Goal: Transaction & Acquisition: Book appointment/travel/reservation

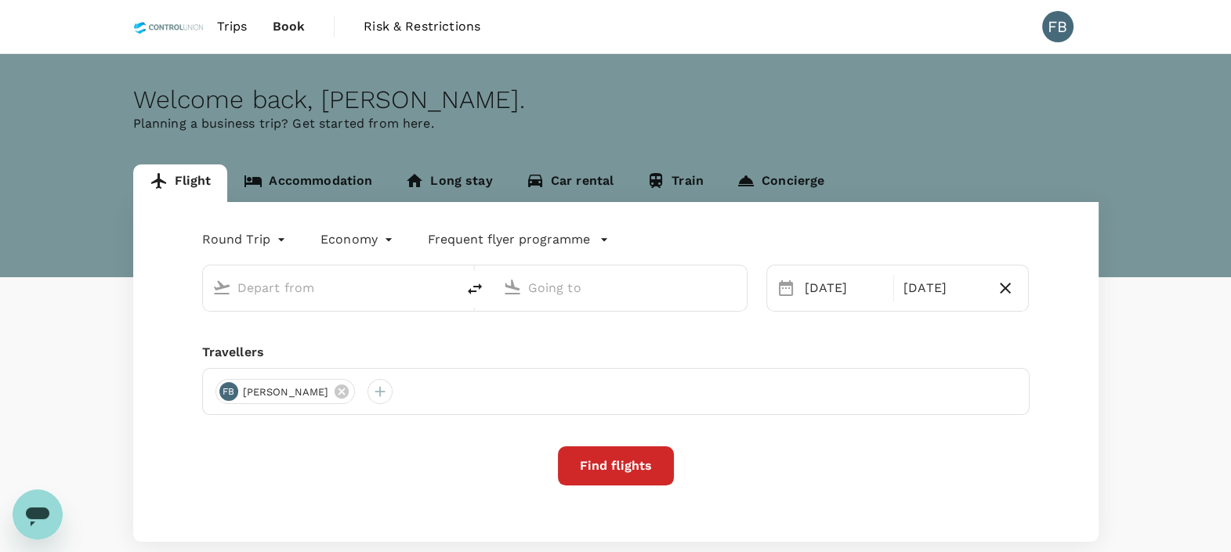
type input "Kuala Lumpur Intl ([GEOGRAPHIC_DATA])"
type input "Singapore Changi (SIN)"
type input "Kuala Lumpur Intl ([GEOGRAPHIC_DATA])"
type input "Singapore Changi (SIN)"
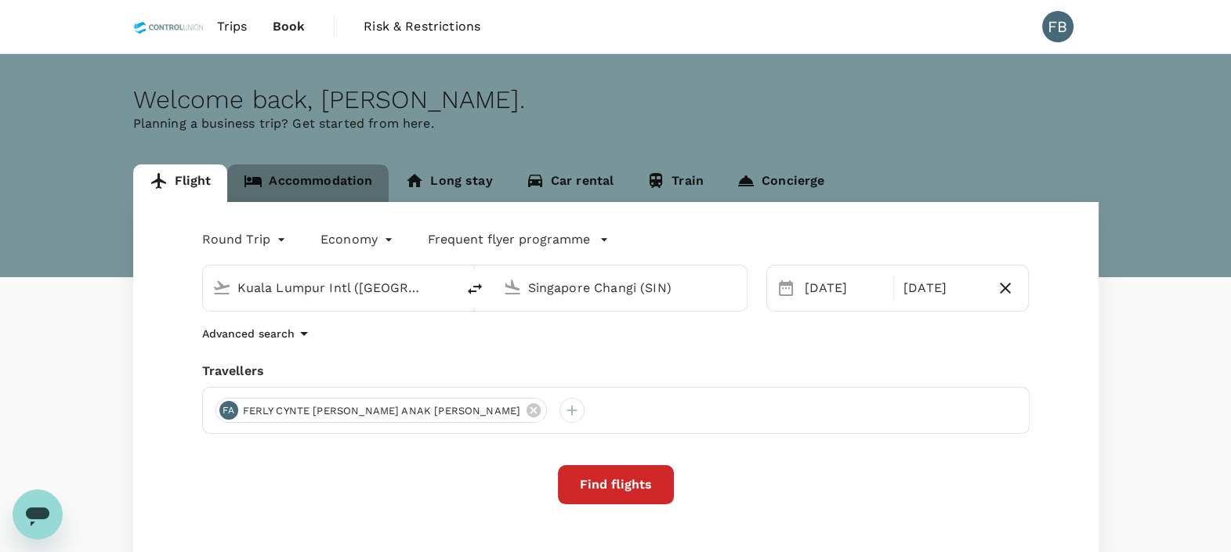
click at [329, 180] on link "Accommodation" at bounding box center [307, 184] width 161 height 38
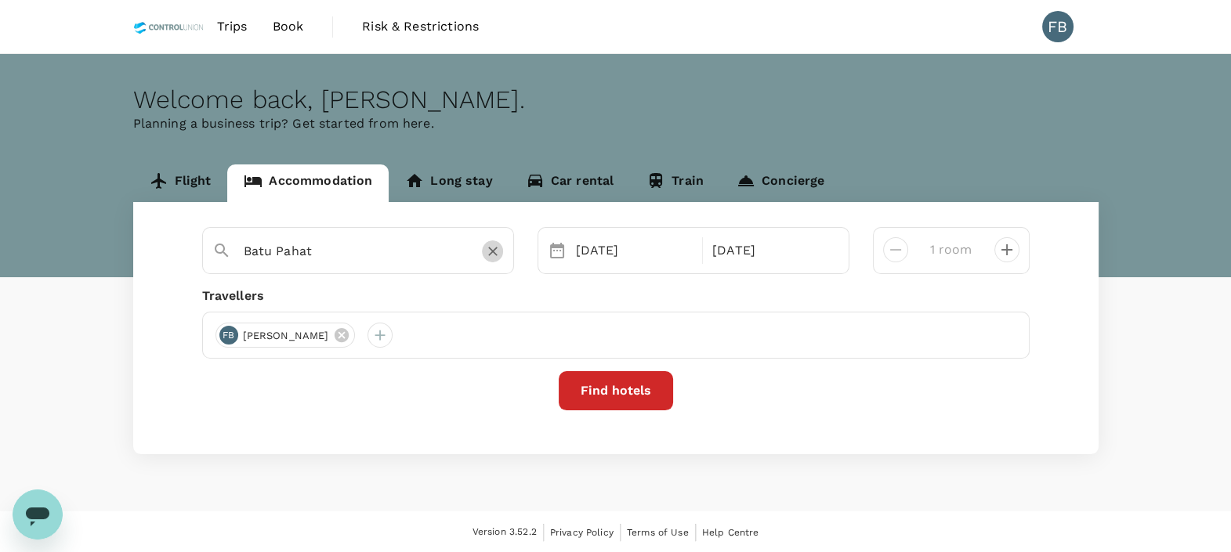
click at [490, 249] on icon "Clear" at bounding box center [492, 252] width 9 height 9
click at [386, 248] on input "text" at bounding box center [352, 251] width 216 height 24
paste input "[GEOGRAPHIC_DATA]"
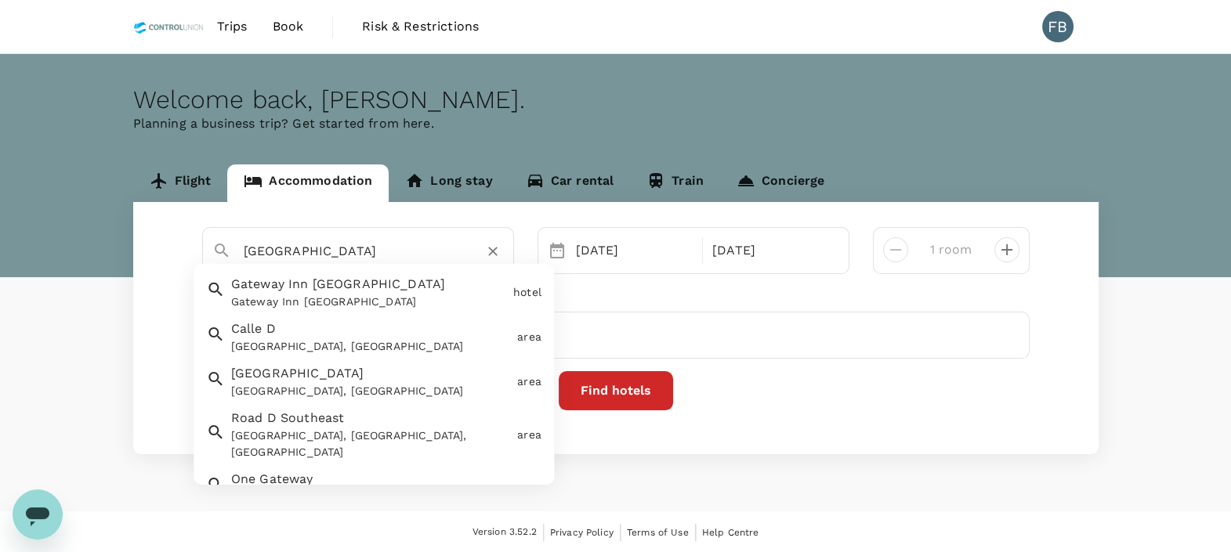
click at [433, 243] on input "[GEOGRAPHIC_DATA]" at bounding box center [352, 251] width 216 height 24
type input "[GEOGRAPHIC_DATA]"
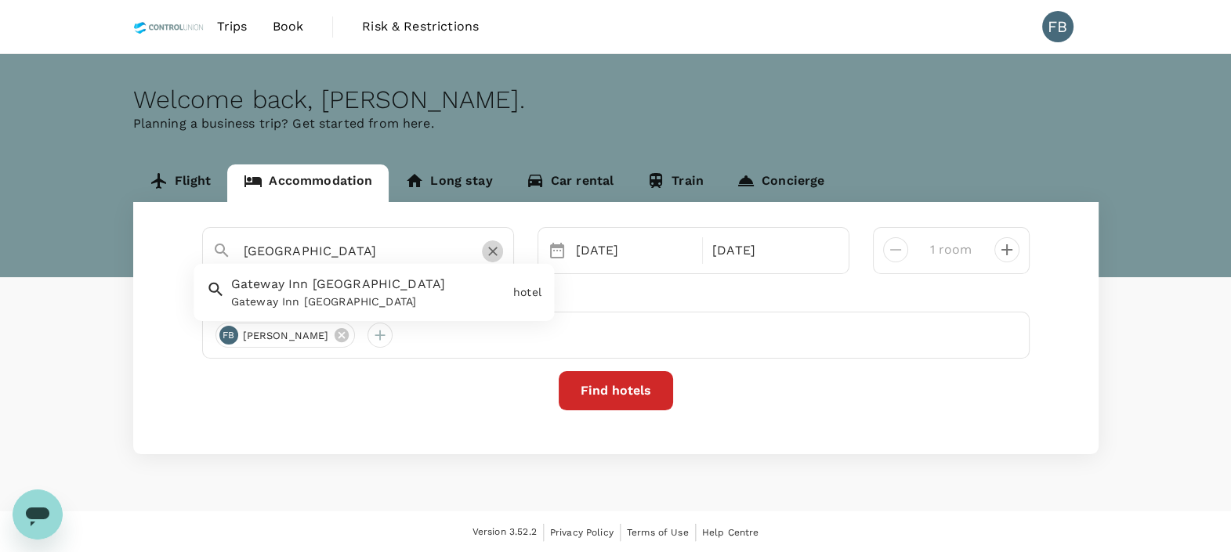
click at [493, 251] on icon "Clear" at bounding box center [492, 252] width 9 height 9
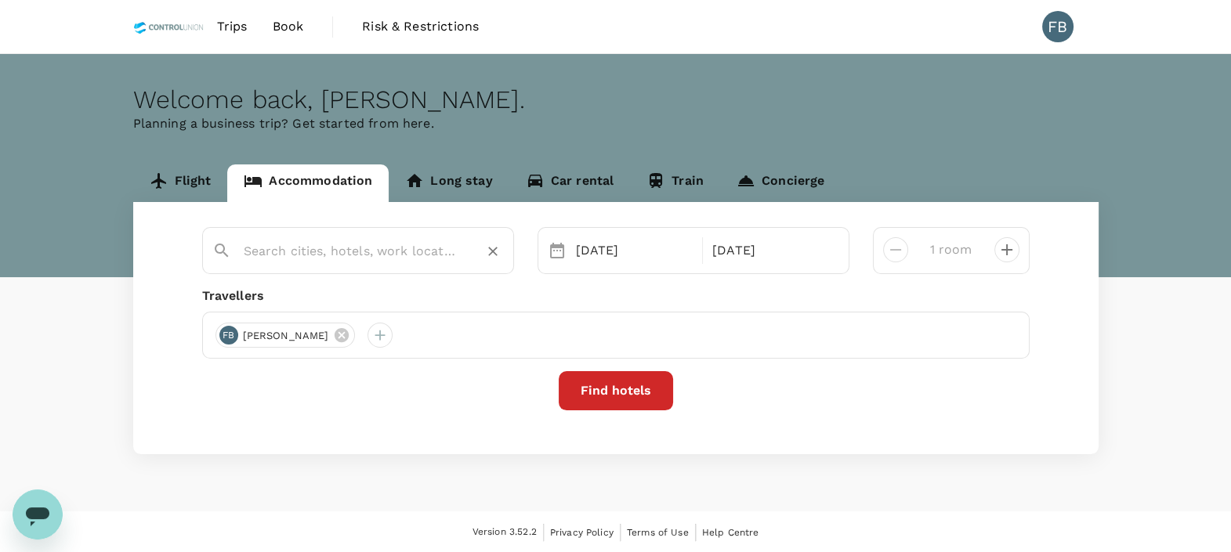
click at [430, 251] on input "text" at bounding box center [352, 251] width 216 height 24
type input "bangi"
click at [621, 251] on div "[DATE]" at bounding box center [635, 250] width 130 height 31
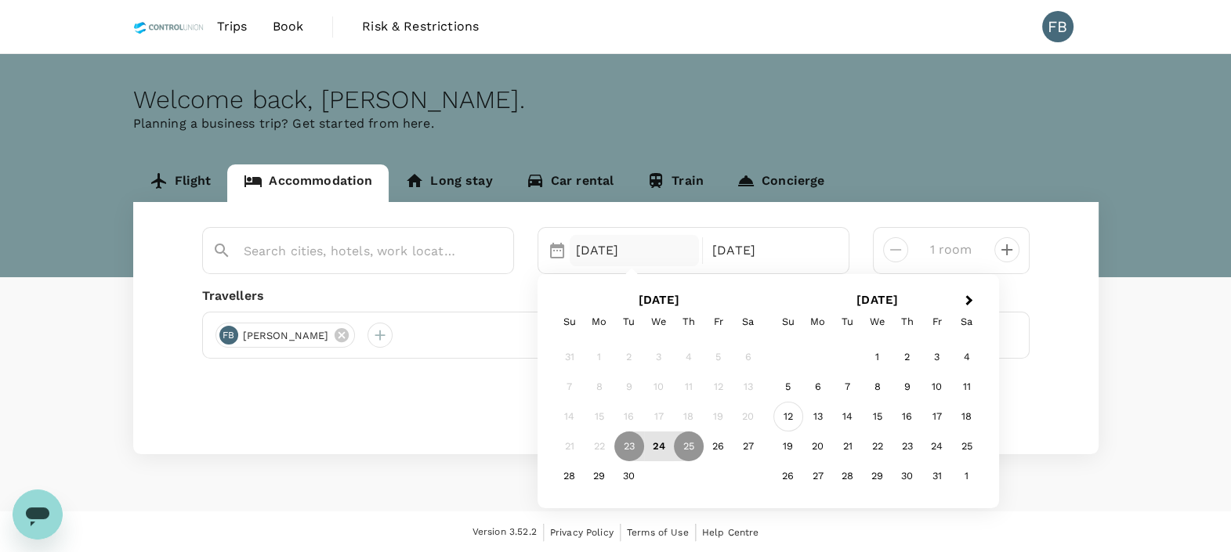
click at [791, 413] on div "12" at bounding box center [788, 417] width 30 height 30
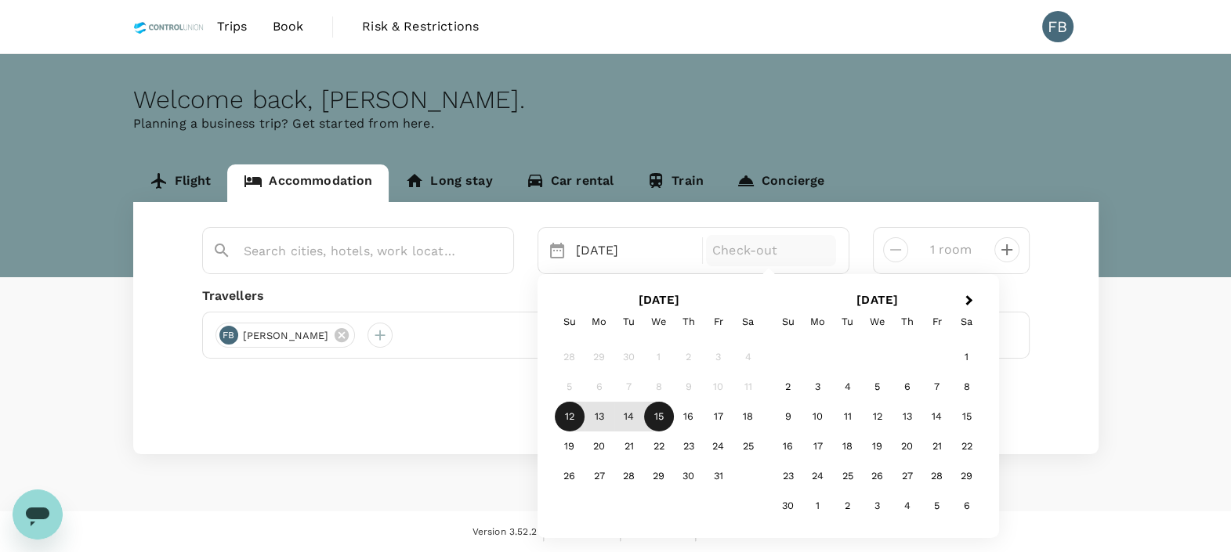
click at [655, 415] on div "15" at bounding box center [659, 417] width 30 height 30
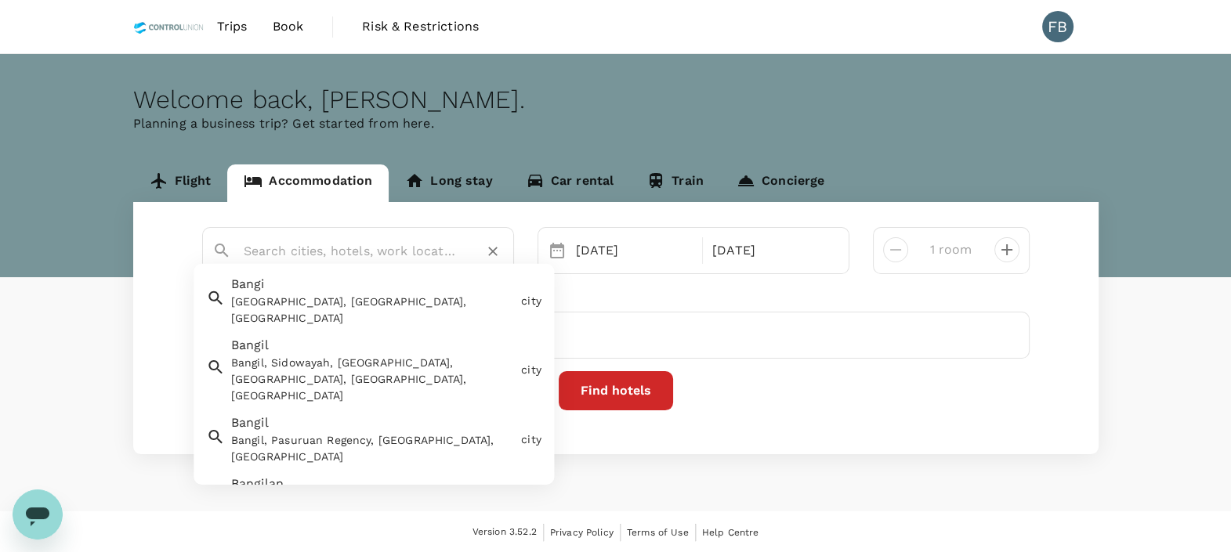
click at [435, 255] on input "text" at bounding box center [352, 251] width 216 height 24
click at [434, 289] on div "Bangi Bangi, [GEOGRAPHIC_DATA], [GEOGRAPHIC_DATA]" at bounding box center [370, 298] width 290 height 58
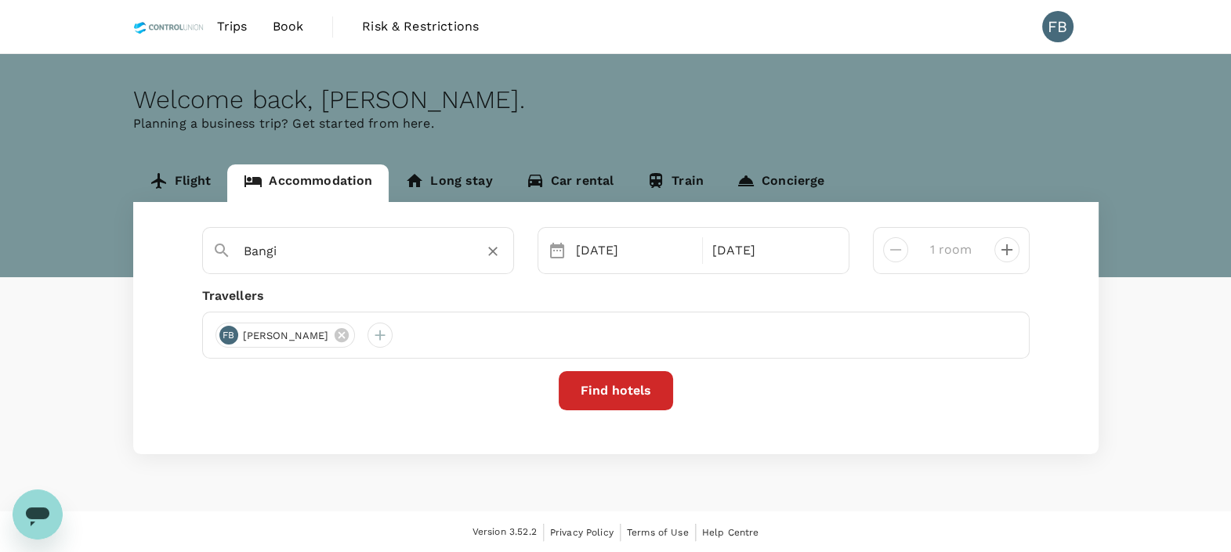
type input "Bangi"
click at [598, 393] on button "Find hotels" at bounding box center [616, 390] width 114 height 39
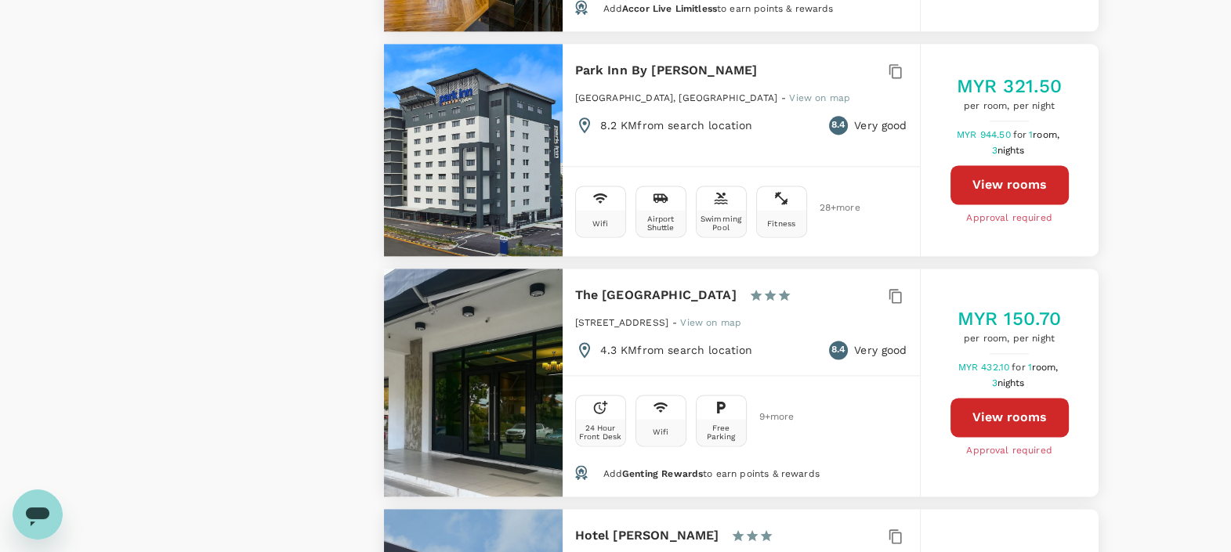
scroll to position [2741, 0]
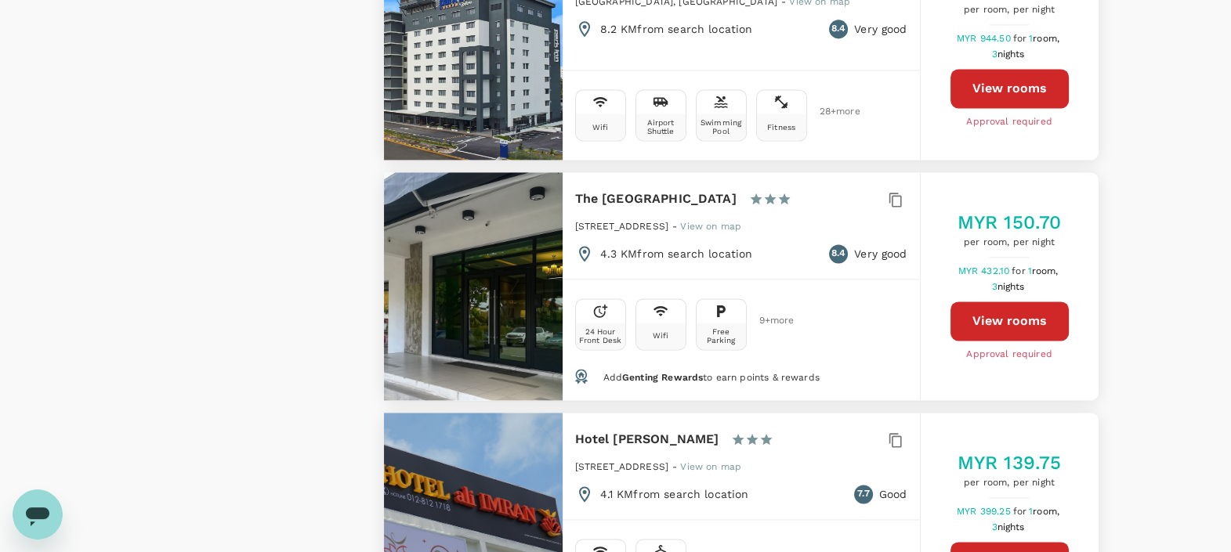
click at [689, 188] on h6 "The [GEOGRAPHIC_DATA]" at bounding box center [655, 199] width 161 height 22
drag, startPoint x: 703, startPoint y: 73, endPoint x: 573, endPoint y: 79, distance: 129.4
click at [573, 172] on div "The [GEOGRAPHIC_DATA] 1 Star 2 Stars 3 Stars 4 Stars 5 Stars [STREET_ADDRESS] -…" at bounding box center [740, 225] width 357 height 107
copy h6 "The [GEOGRAPHIC_DATA]"
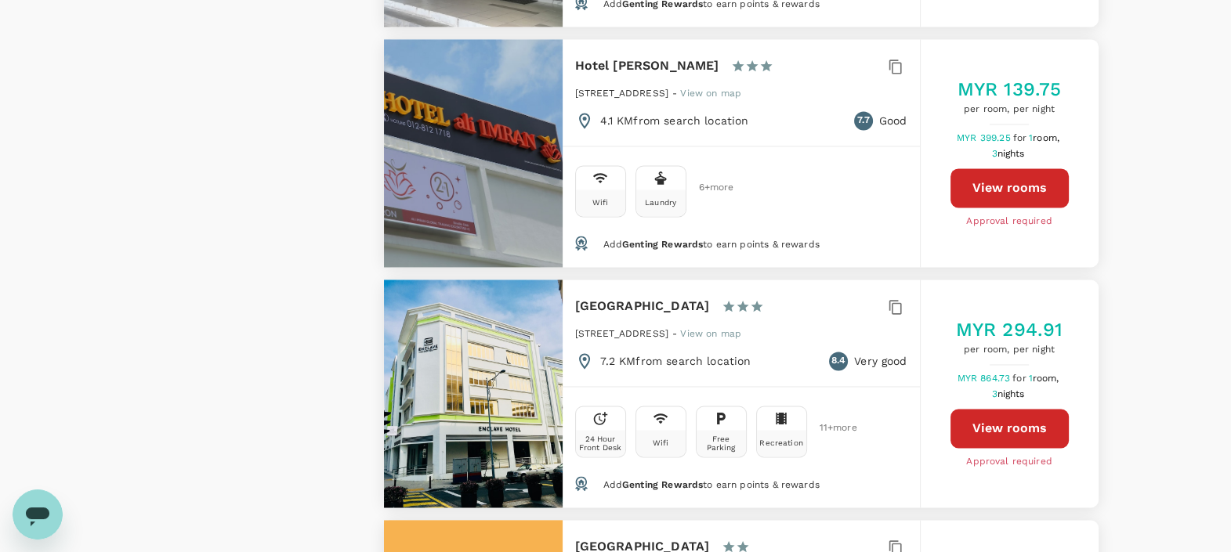
scroll to position [3133, 0]
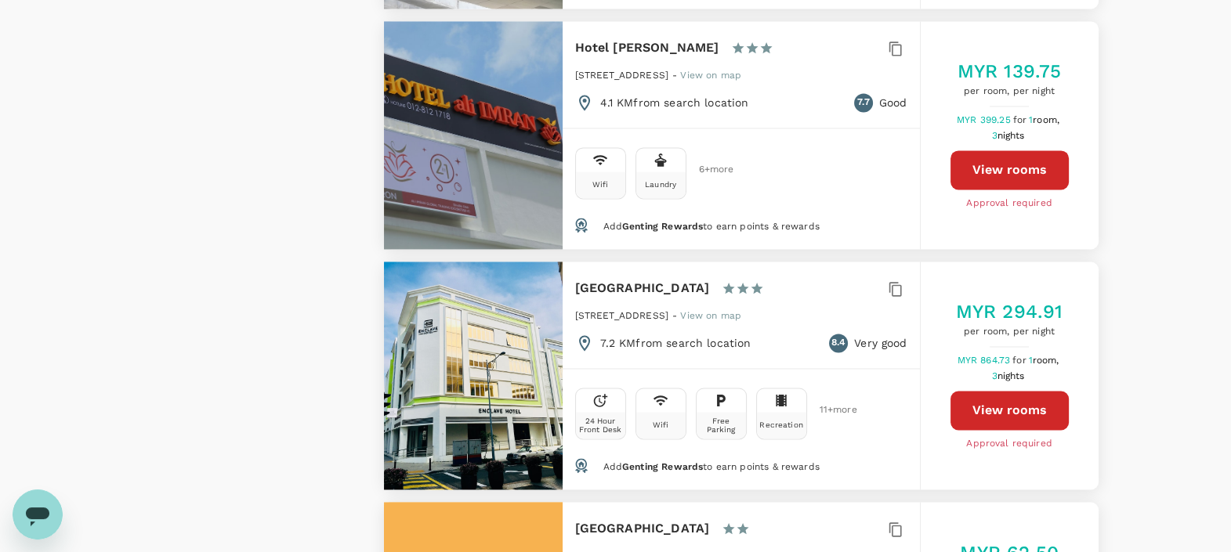
click at [615, 277] on h6 "[GEOGRAPHIC_DATA]" at bounding box center [642, 288] width 135 height 22
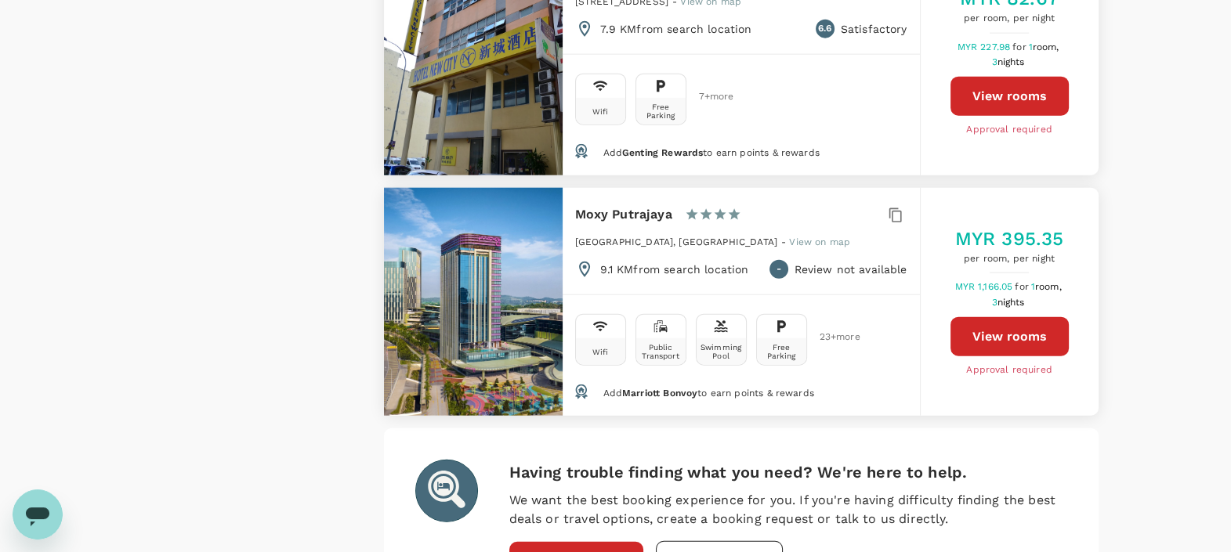
scroll to position [4713, 0]
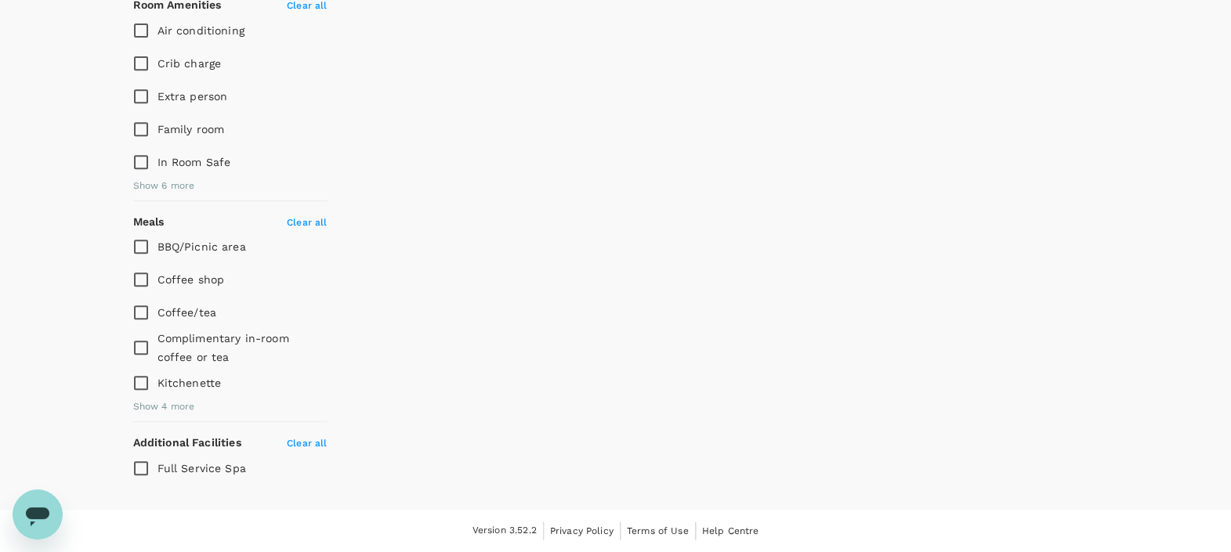
scroll to position [0, 0]
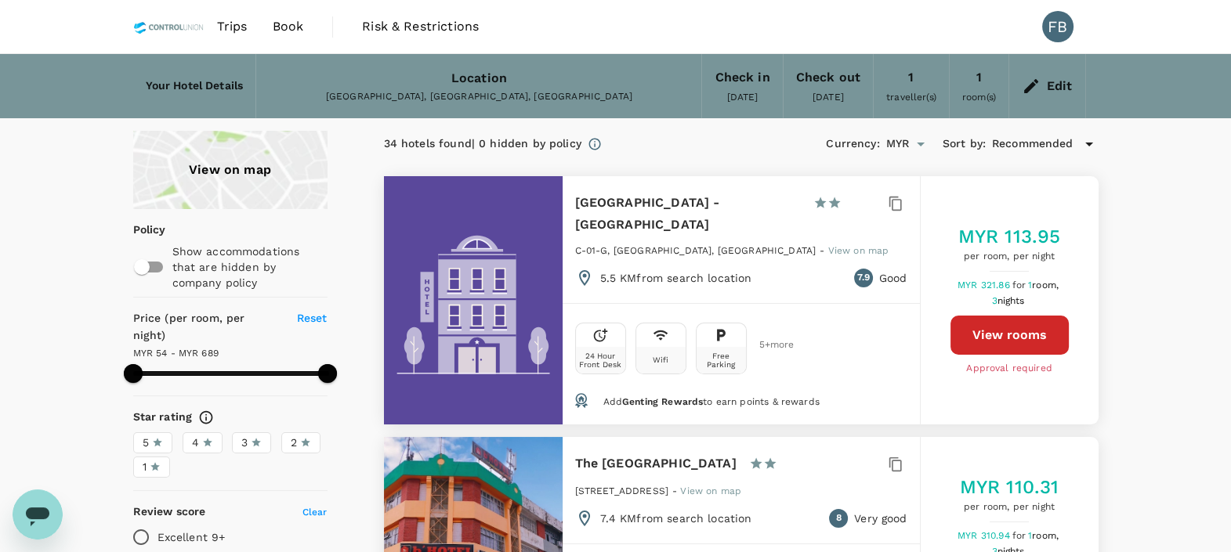
click at [718, 193] on div "9 Square Hotel - Bangi 1 Star 2 Stars 3 Stars 4 Stars 5 Stars" at bounding box center [729, 214] width 309 height 44
drag, startPoint x: 720, startPoint y: 198, endPoint x: 572, endPoint y: 198, distance: 148.1
click at [572, 198] on div "9 Square Hotel - Bangi 1 Star 2 Stars 3 Stars 4 Stars 5 Stars C-01-G, [GEOGRAPH…" at bounding box center [740, 239] width 357 height 127
copy h6 "[GEOGRAPHIC_DATA] - [GEOGRAPHIC_DATA]"
click at [849, 316] on div "24 Hour Front Desk Wifi Free Parking 5 + more" at bounding box center [741, 345] width 332 height 58
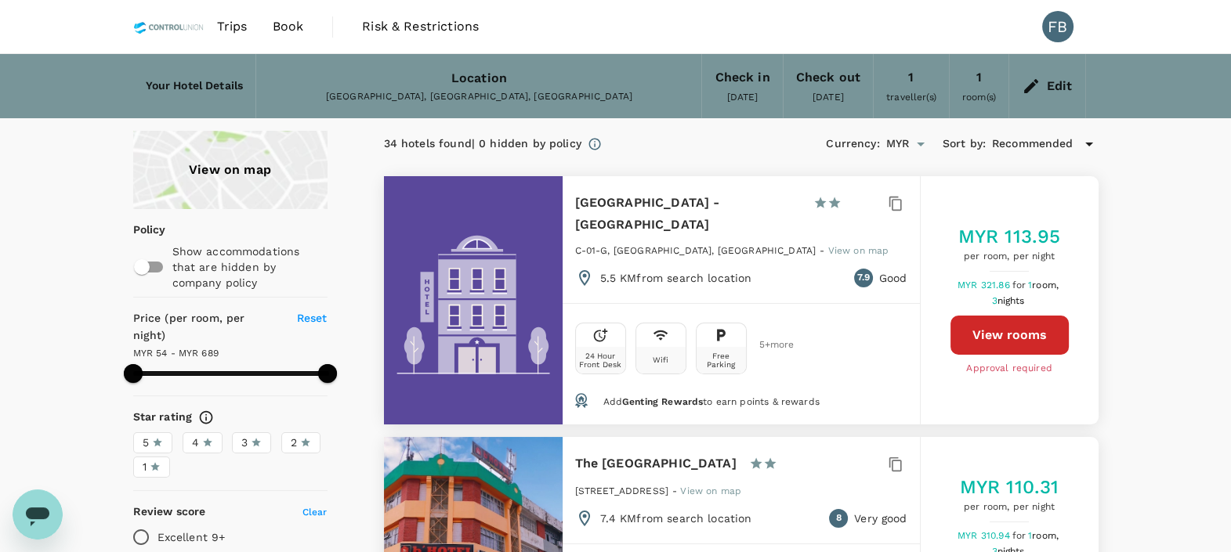
click at [977, 324] on button "View rooms" at bounding box center [1009, 335] width 118 height 39
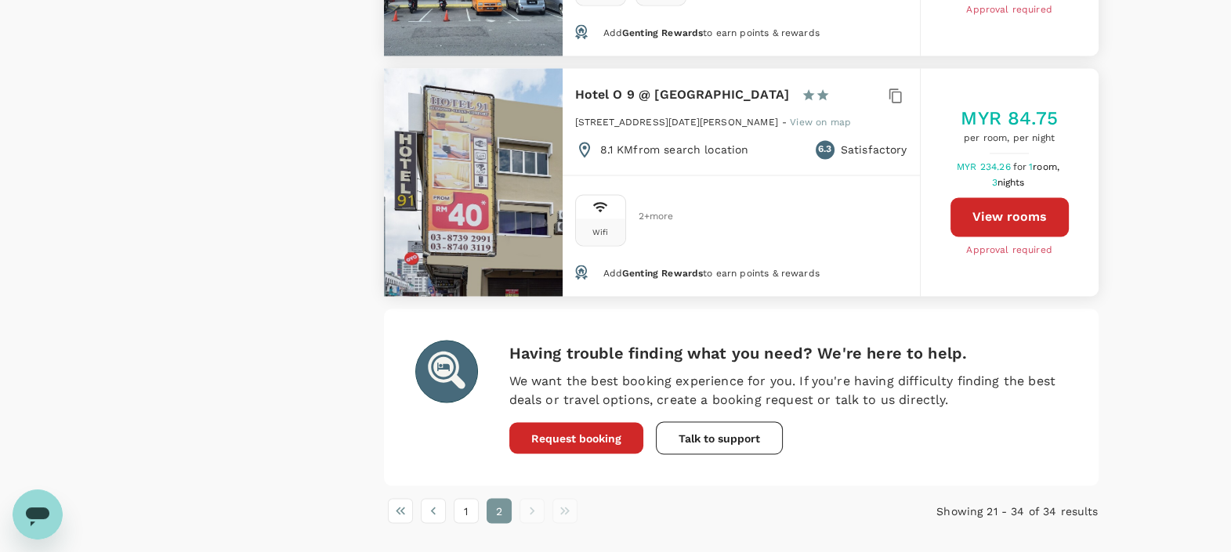
scroll to position [3365, 0]
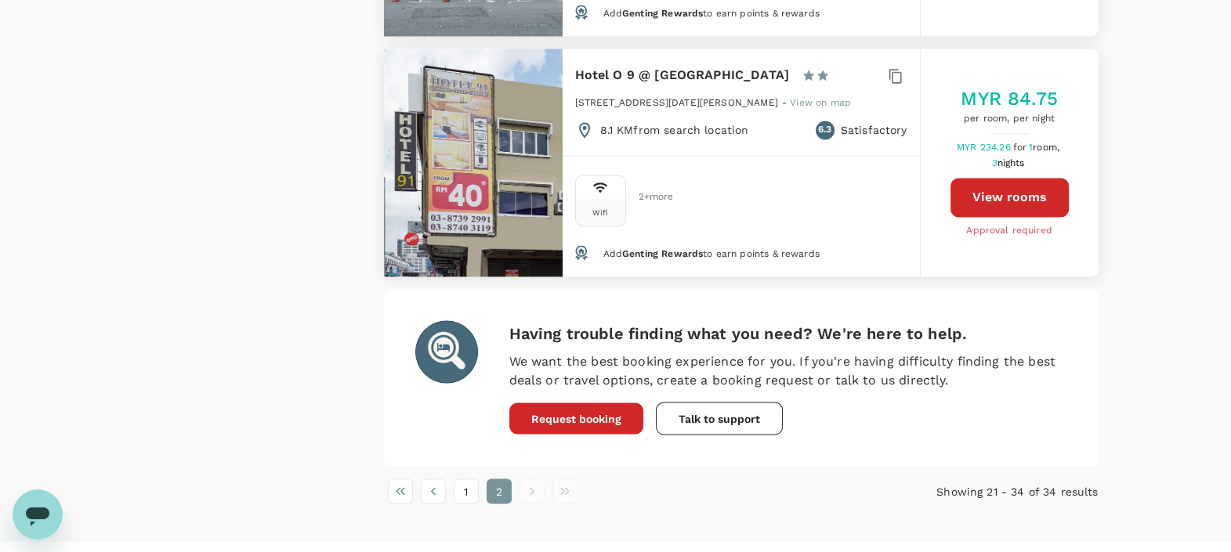
type input "688.38"
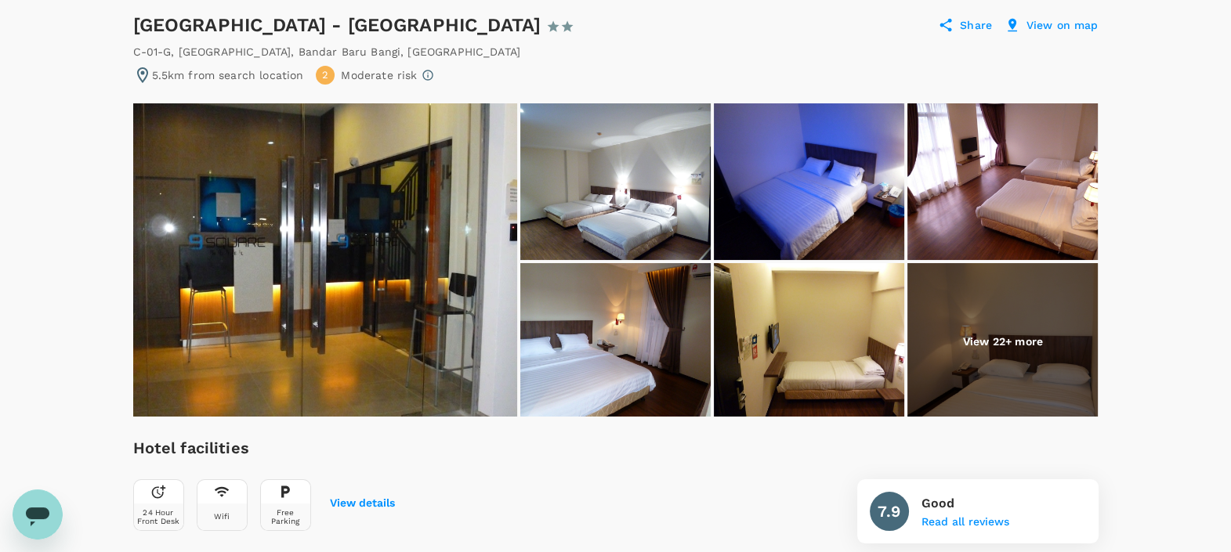
scroll to position [195, 0]
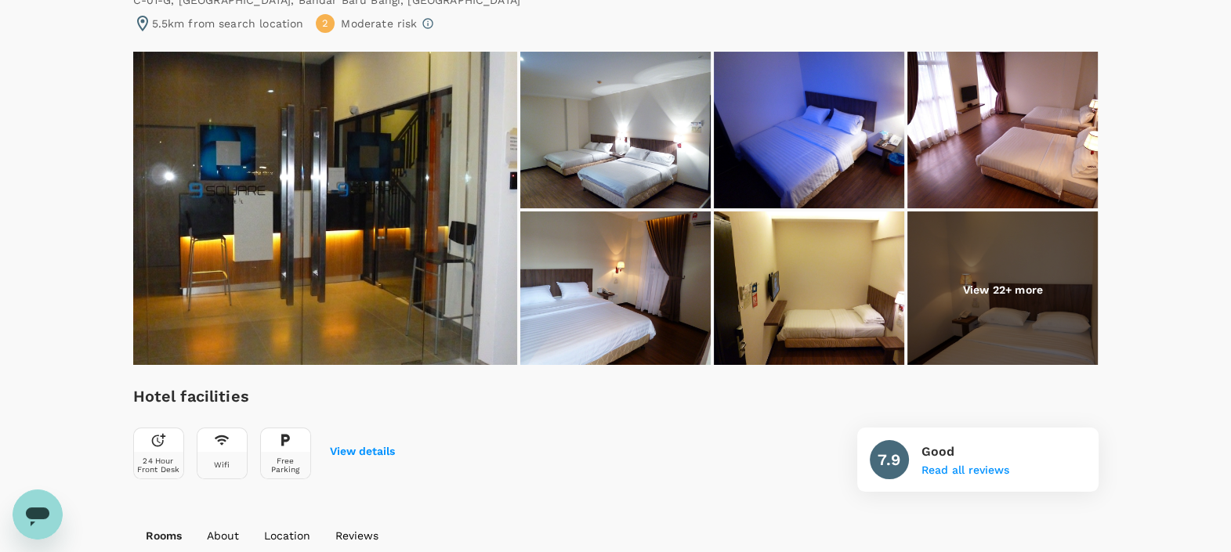
click at [995, 306] on img at bounding box center [1002, 290] width 190 height 157
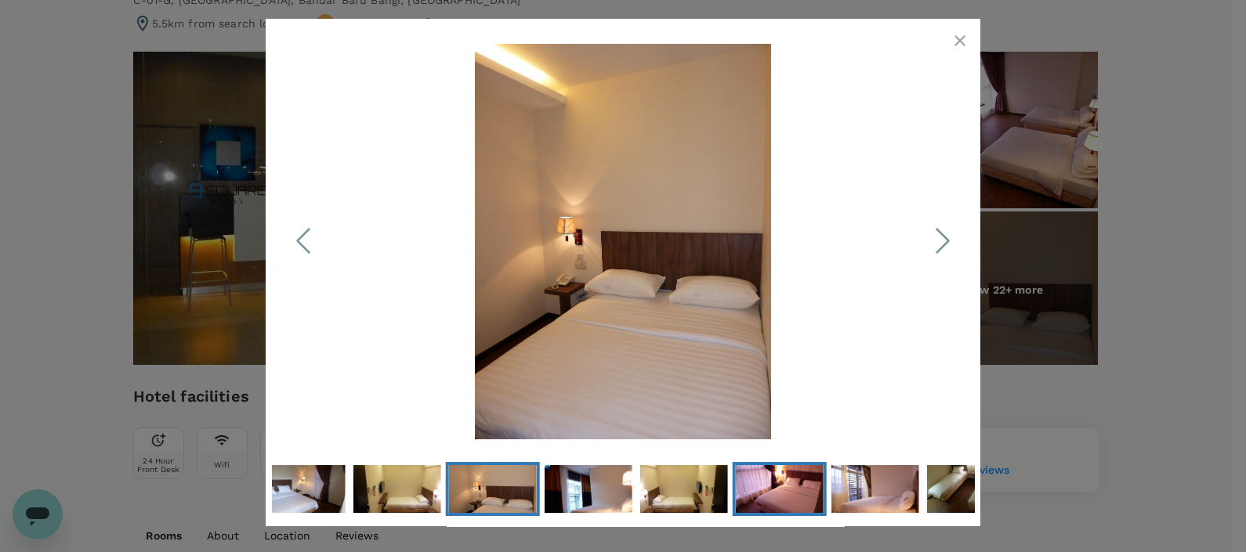
click at [780, 486] on img "Go to Slide 10" at bounding box center [780, 489] width 88 height 66
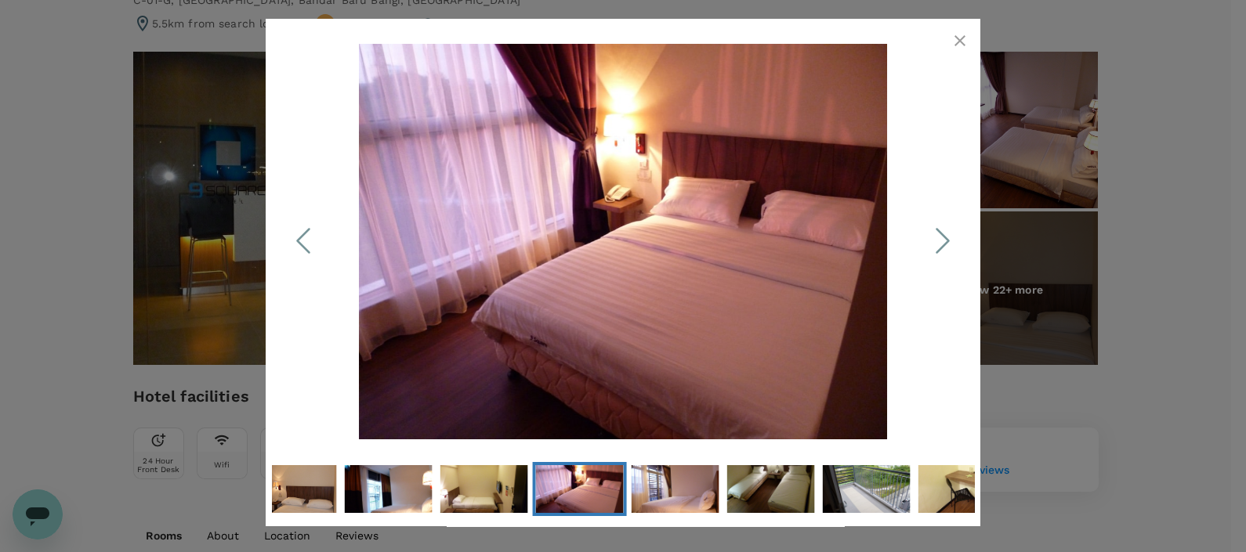
click at [946, 251] on icon "Next Slide" at bounding box center [942, 240] width 47 height 47
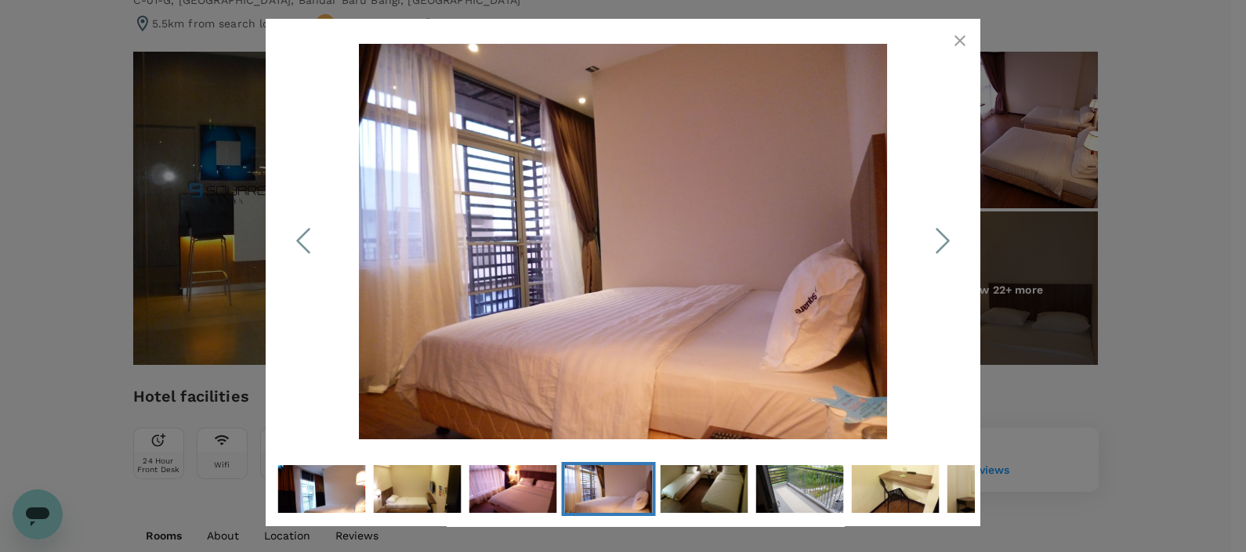
click at [946, 251] on icon "Next Slide" at bounding box center [942, 240] width 47 height 47
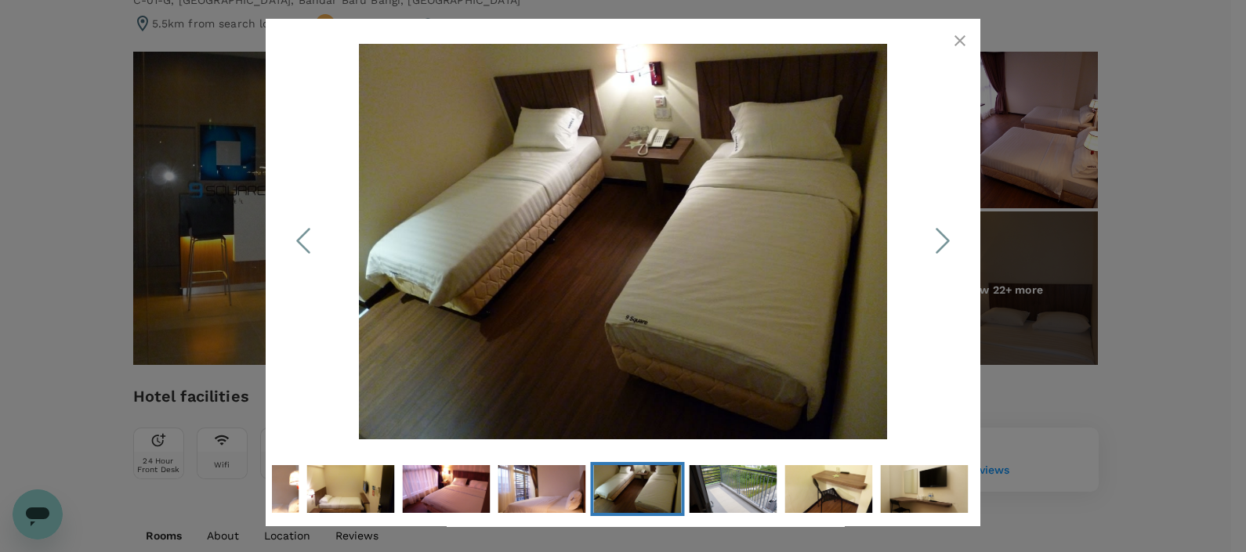
click at [946, 251] on icon "Next Slide" at bounding box center [942, 240] width 47 height 47
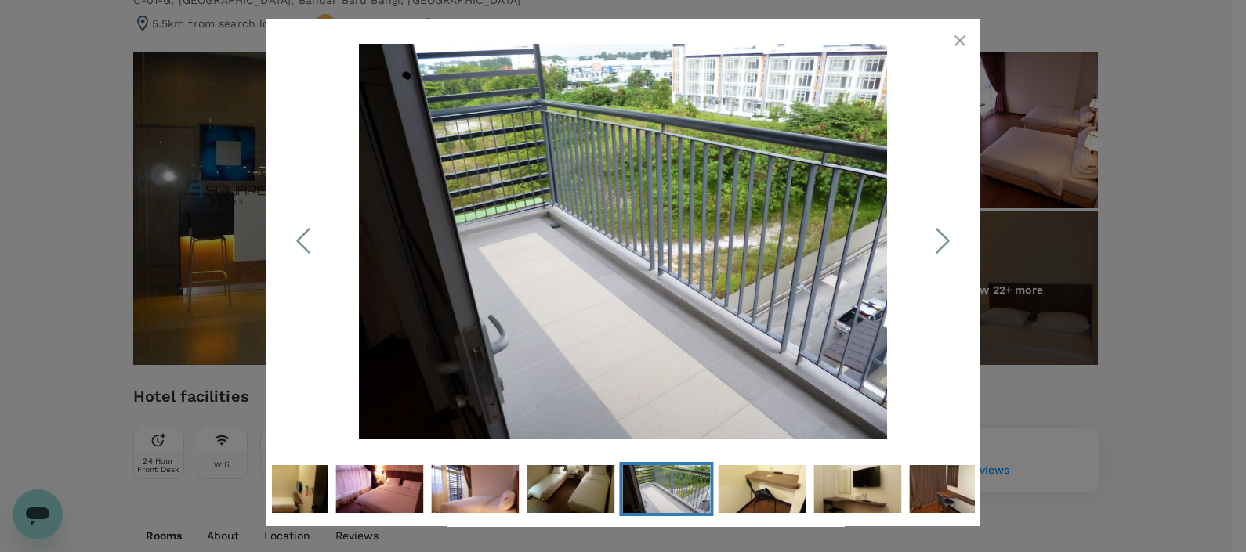
click at [946, 251] on icon "Next Slide" at bounding box center [942, 240] width 47 height 47
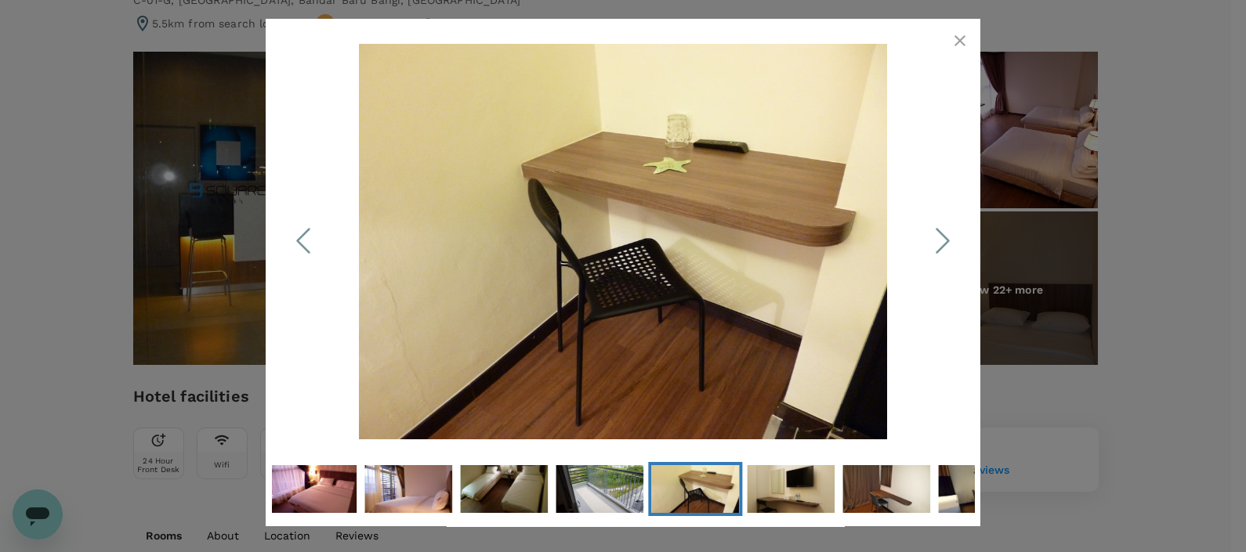
click at [946, 251] on icon "Next Slide" at bounding box center [942, 240] width 47 height 47
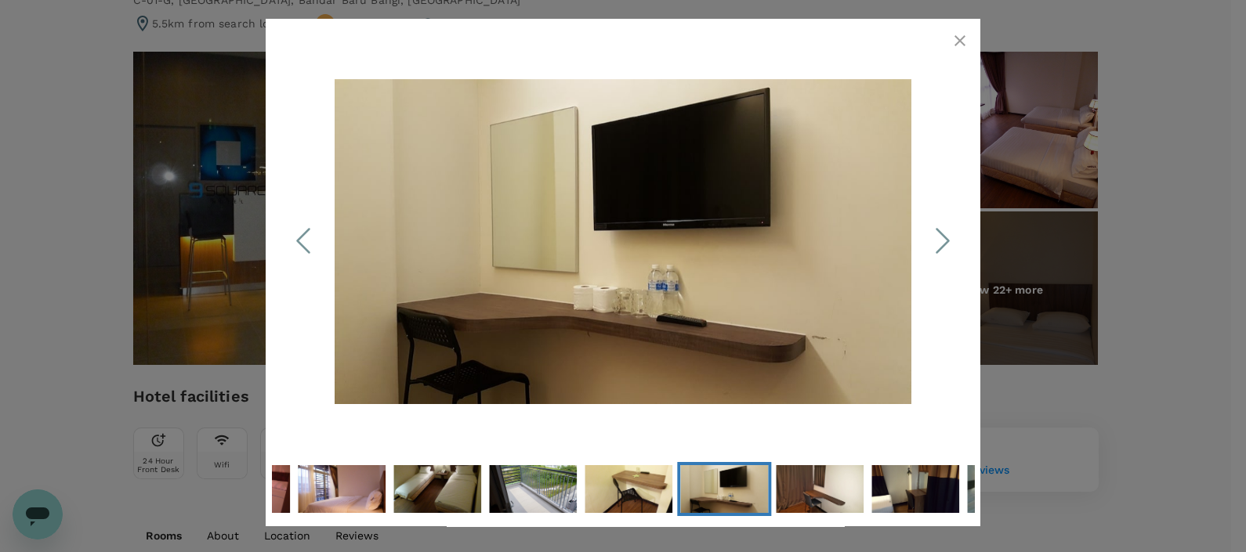
click at [946, 251] on icon "Next Slide" at bounding box center [942, 240] width 47 height 47
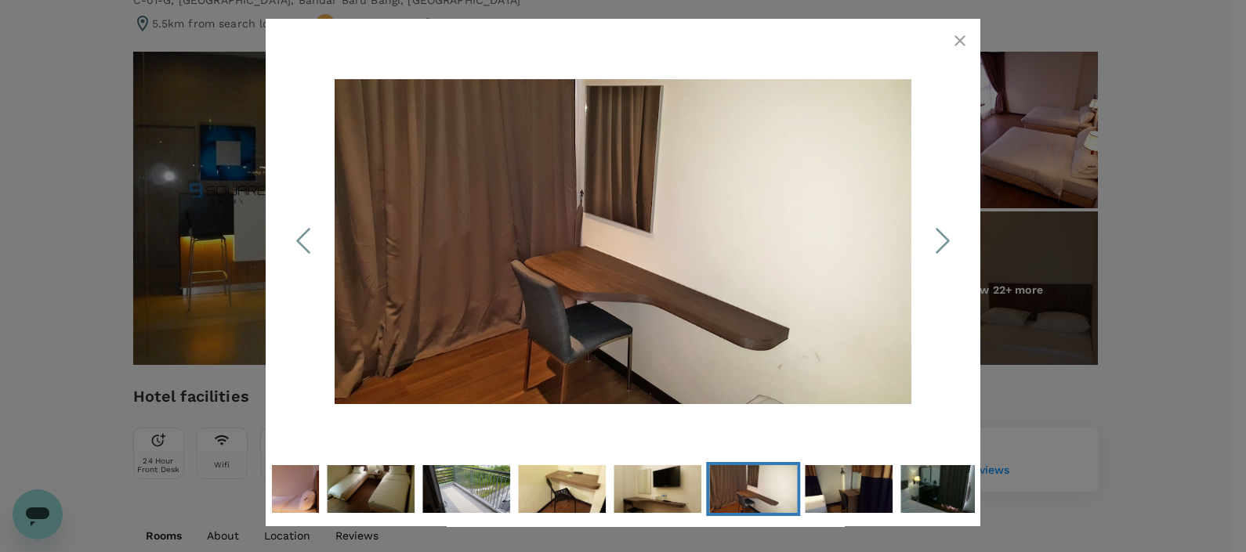
click at [946, 251] on icon "Next Slide" at bounding box center [942, 240] width 47 height 47
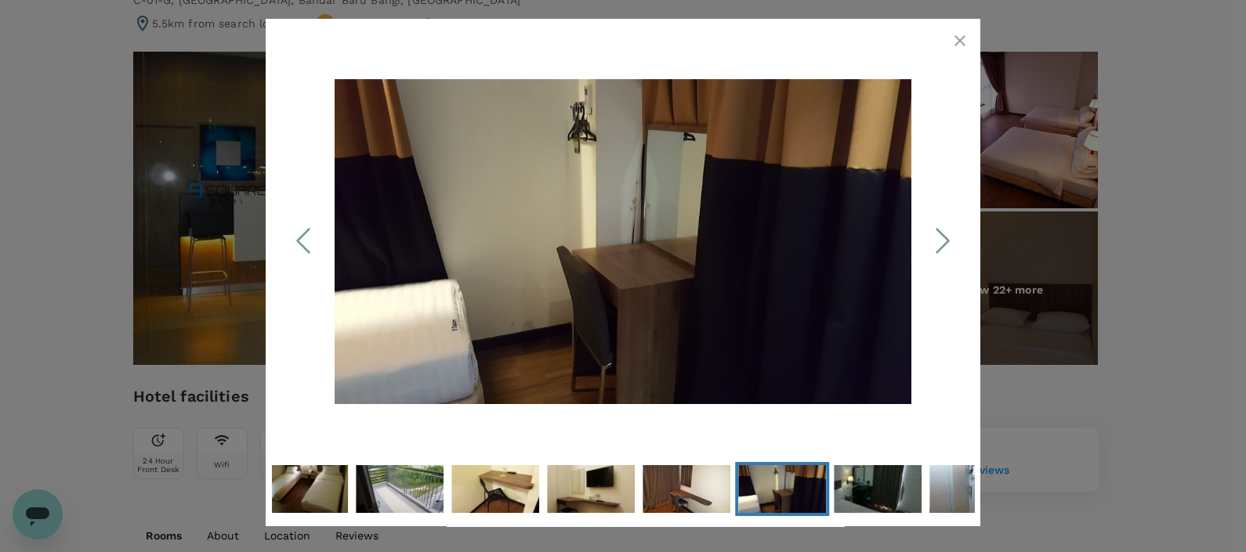
click at [946, 251] on icon "Next Slide" at bounding box center [942, 240] width 47 height 47
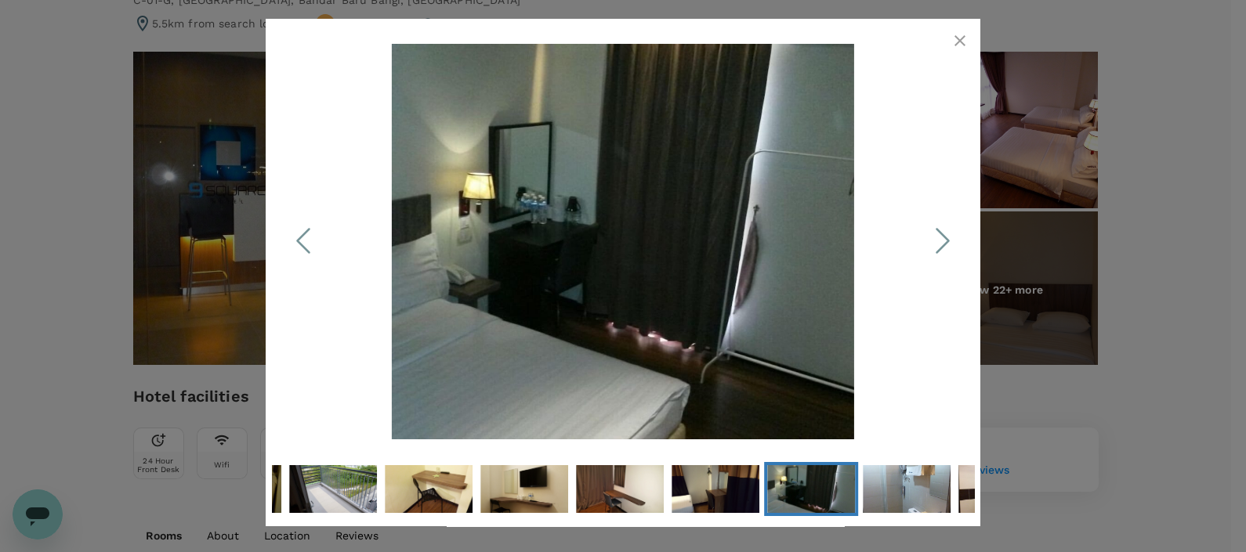
click at [946, 251] on icon "Next Slide" at bounding box center [942, 240] width 47 height 47
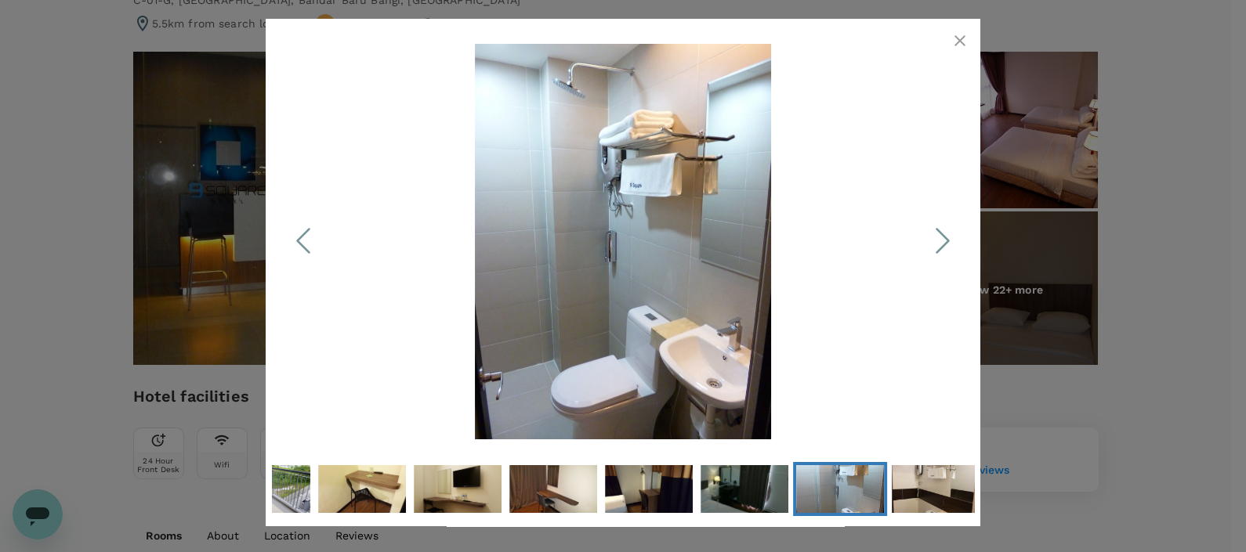
click at [946, 251] on icon "Next Slide" at bounding box center [942, 240] width 47 height 47
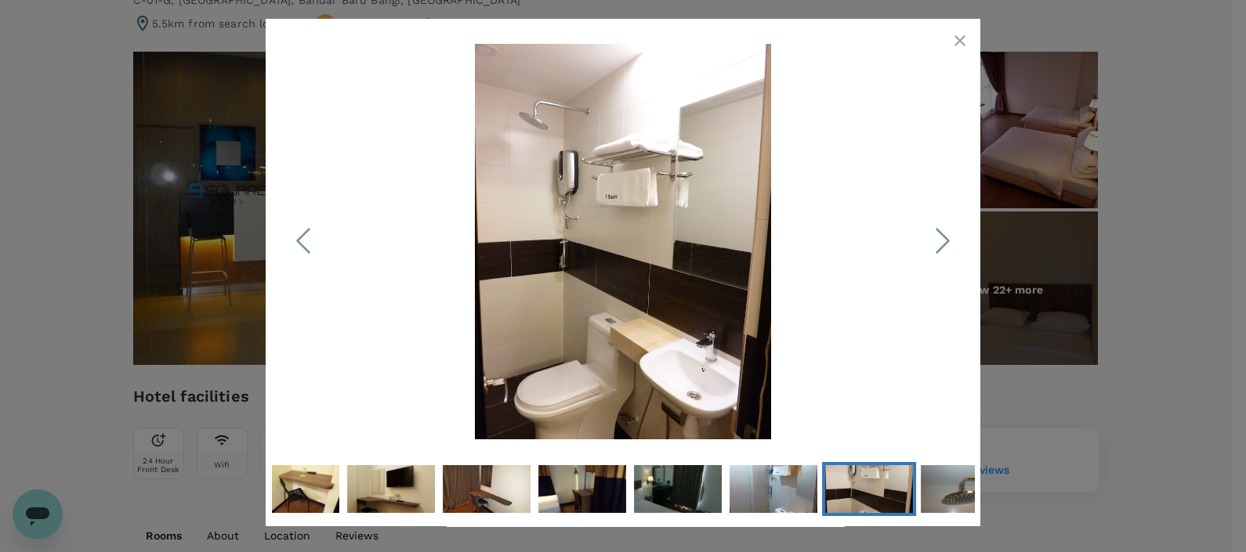
click at [964, 42] on icon "button" at bounding box center [959, 40] width 19 height 19
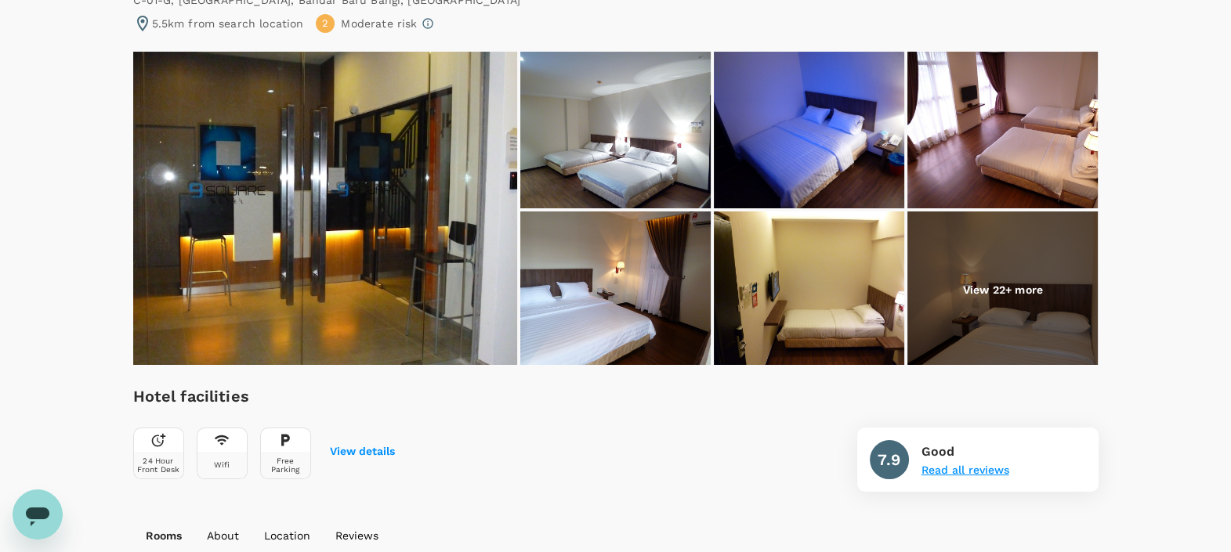
click at [954, 471] on button "Read all reviews" at bounding box center [965, 471] width 88 height 13
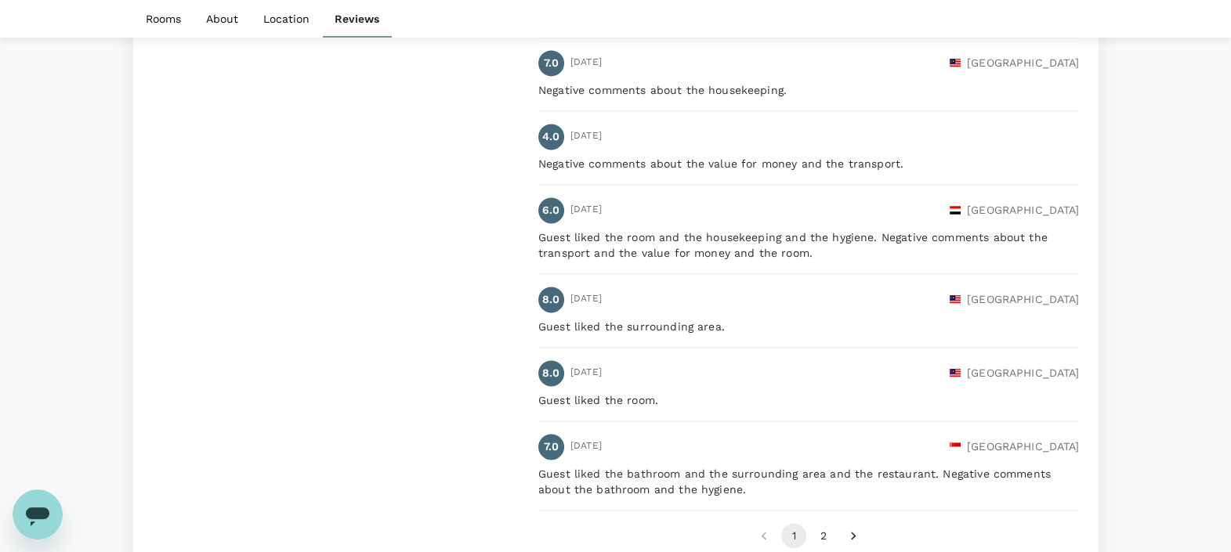
scroll to position [2802, 0]
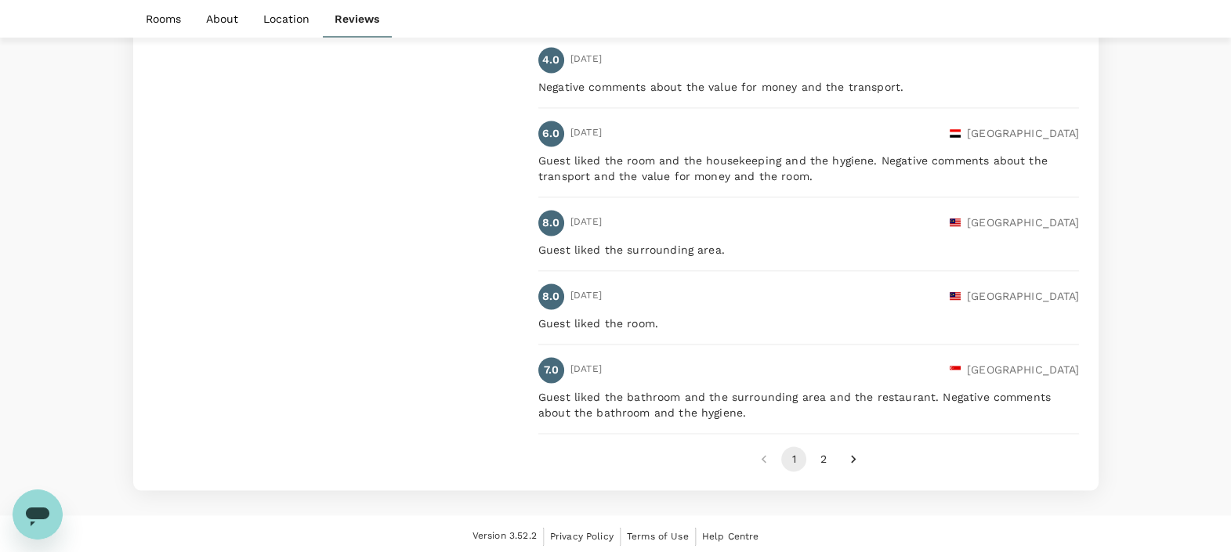
click at [830, 450] on button "2" at bounding box center [823, 459] width 25 height 25
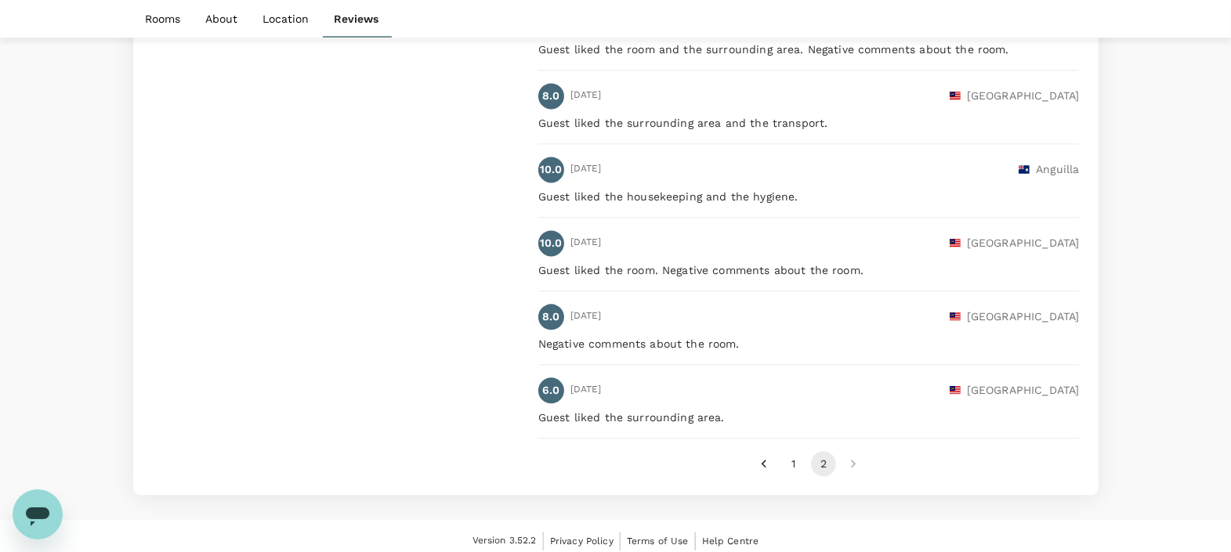
scroll to position [2782, 0]
